Goal: Share content

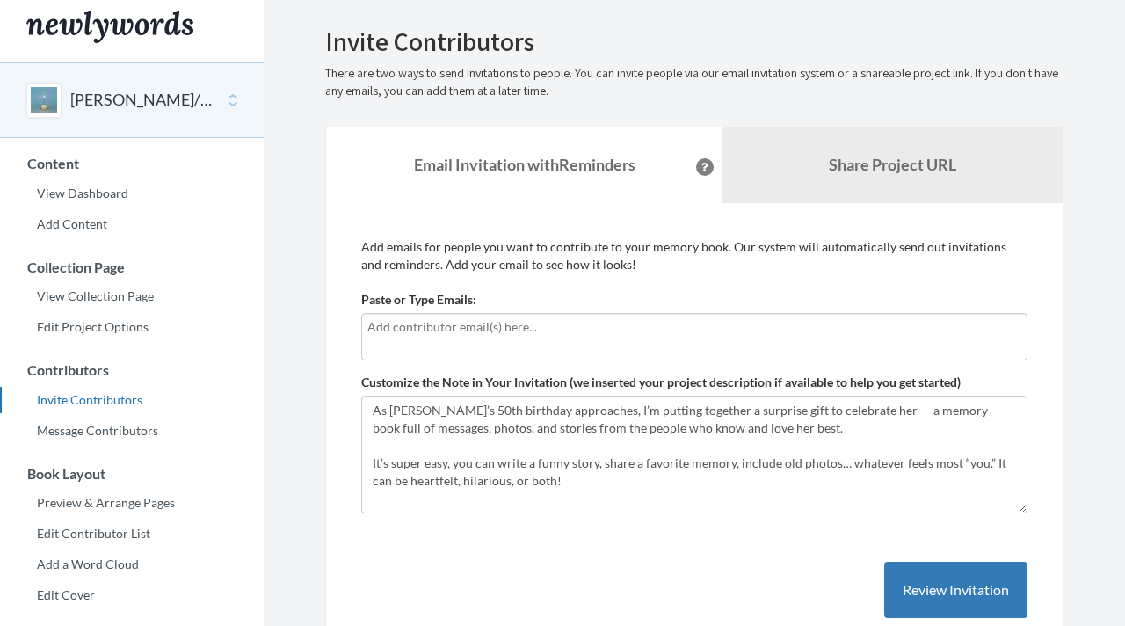
scroll to position [10, 0]
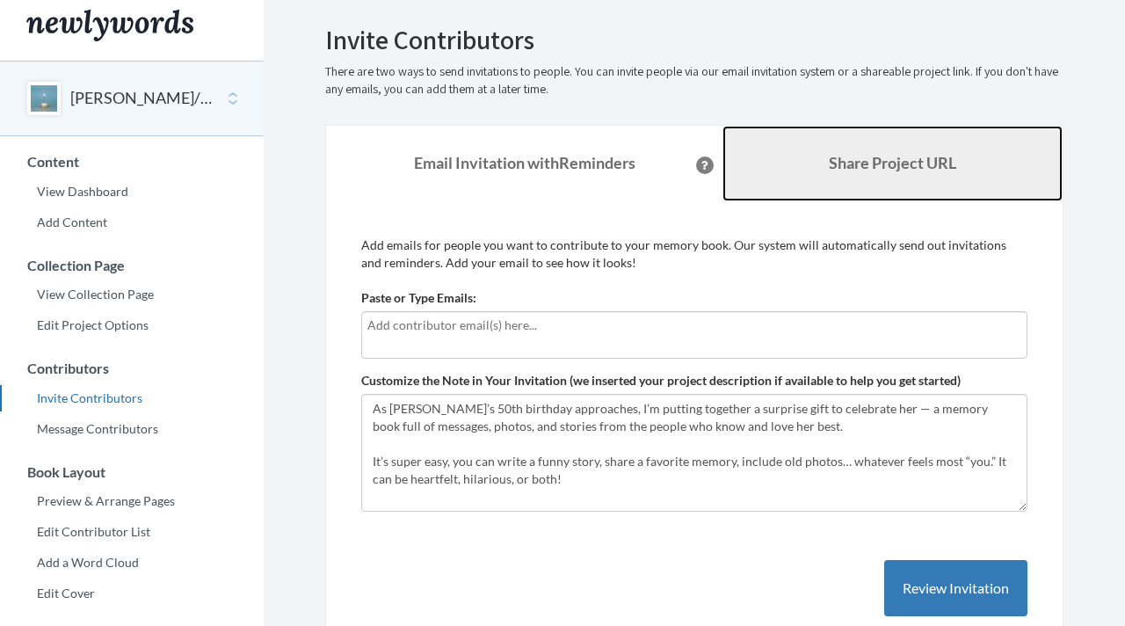
click at [873, 153] on link "Share Project URL" at bounding box center [892, 164] width 340 height 76
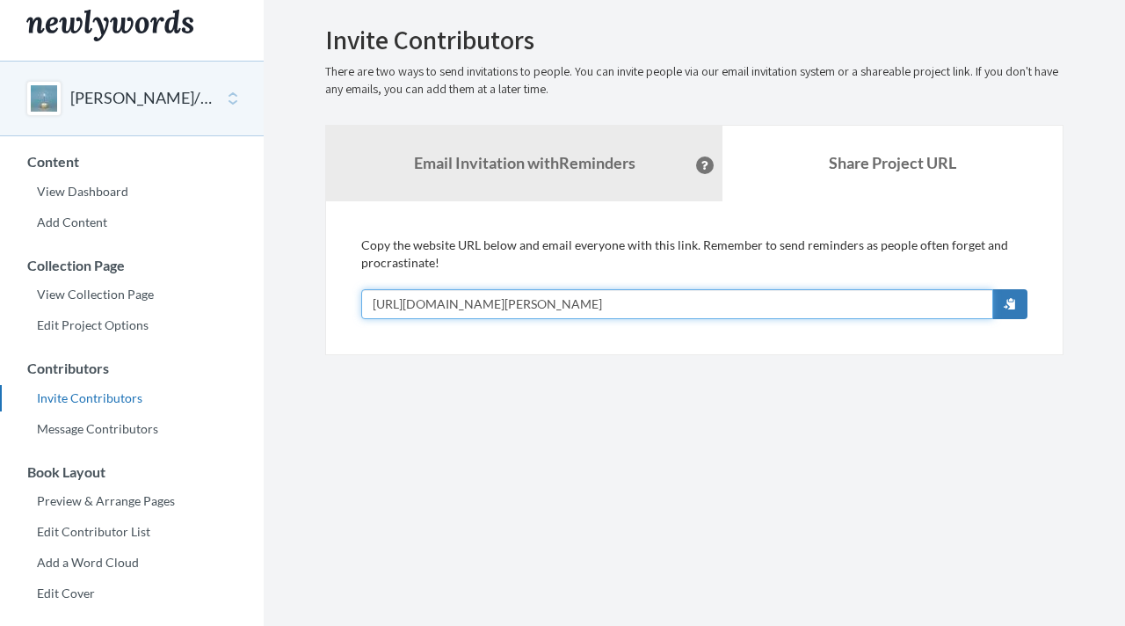
click at [765, 295] on input "[URL][DOMAIN_NAME][PERSON_NAME]" at bounding box center [677, 304] width 632 height 30
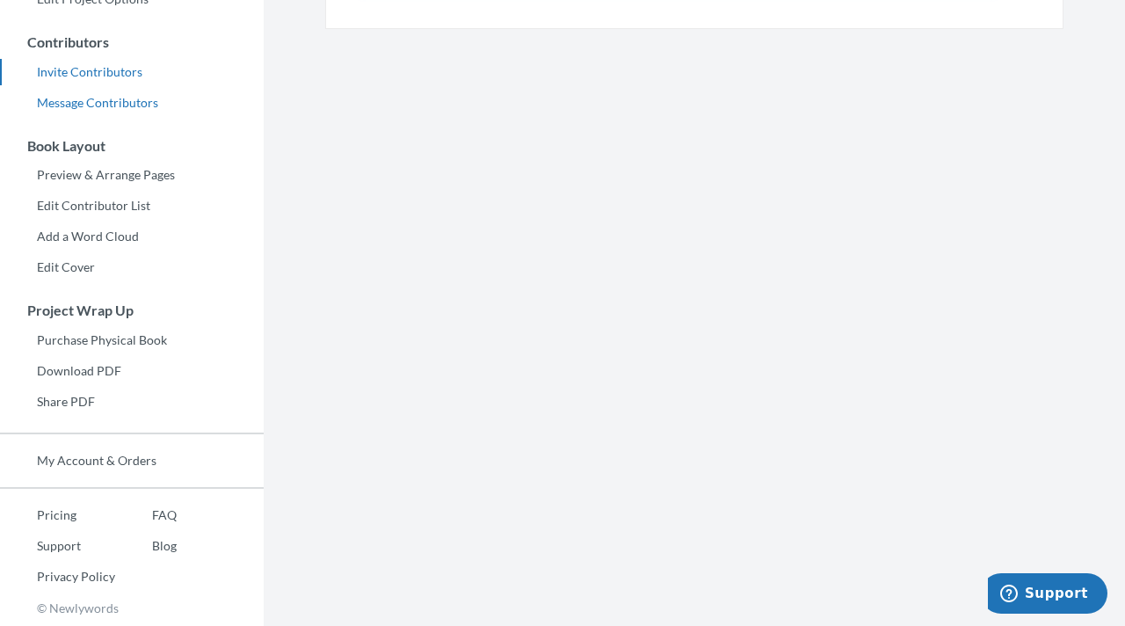
scroll to position [0, 0]
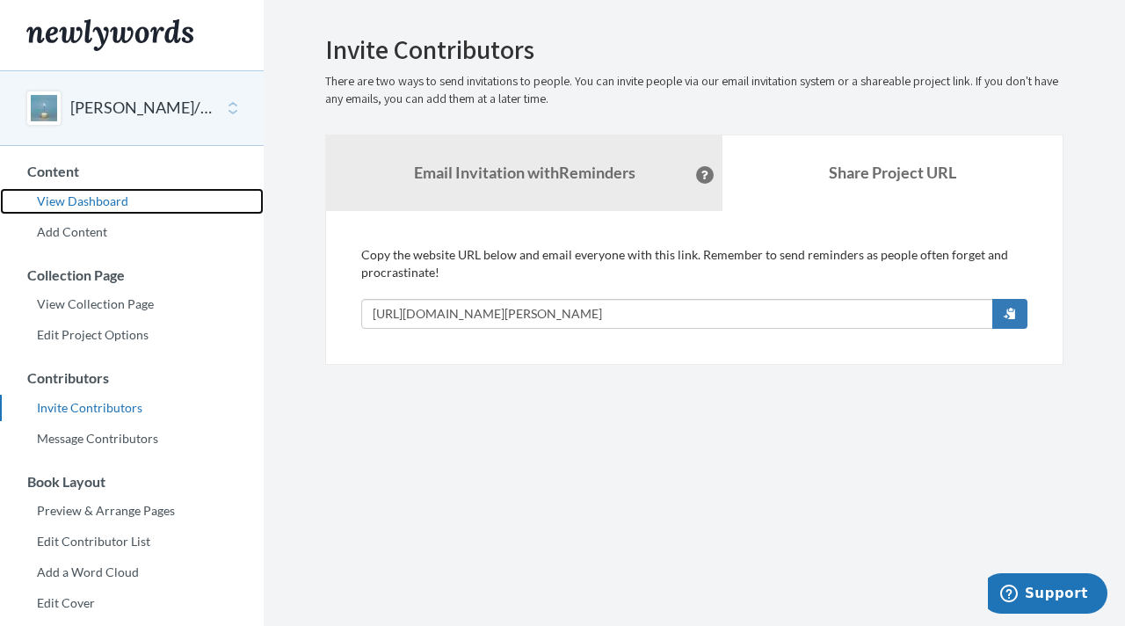
click at [112, 195] on link "View Dashboard" at bounding box center [132, 201] width 264 height 26
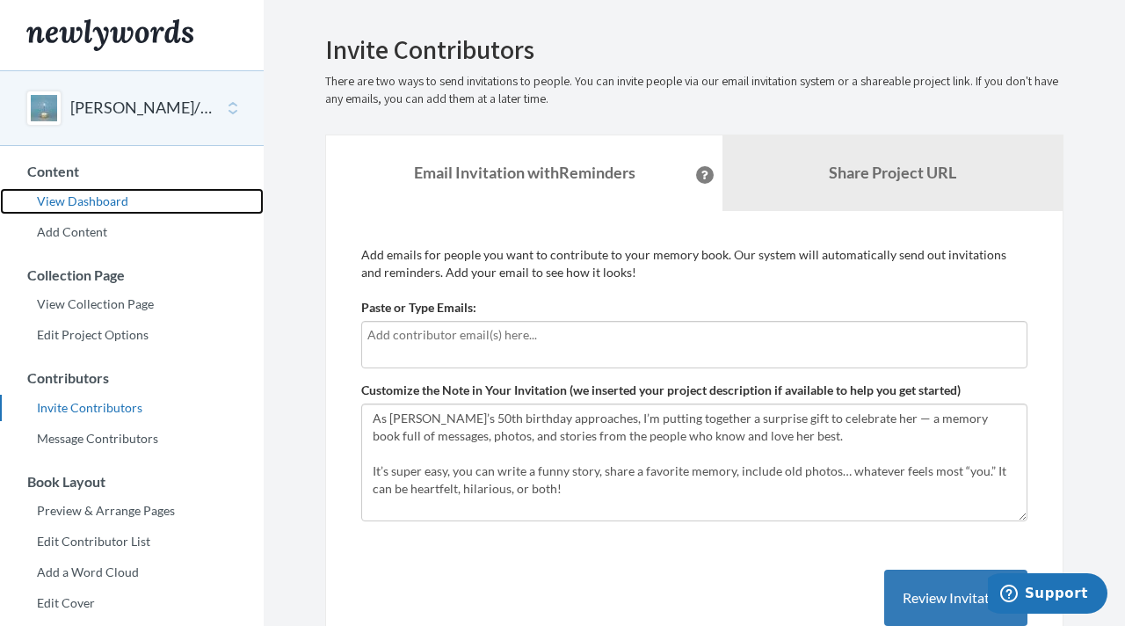
click at [108, 198] on link "View Dashboard" at bounding box center [132, 201] width 264 height 26
